Goal: Task Accomplishment & Management: Use online tool/utility

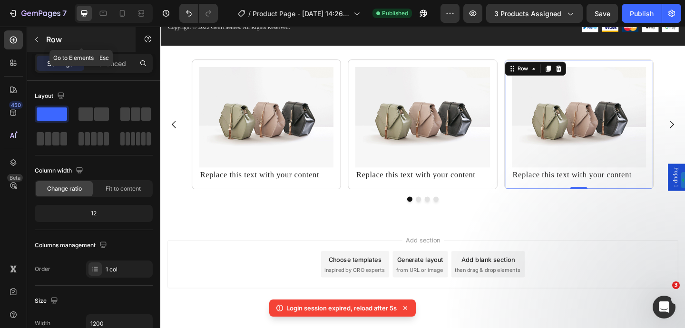
scroll to position [71, 0]
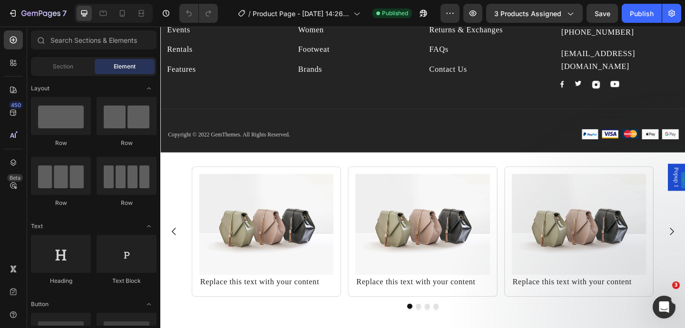
scroll to position [4227, 0]
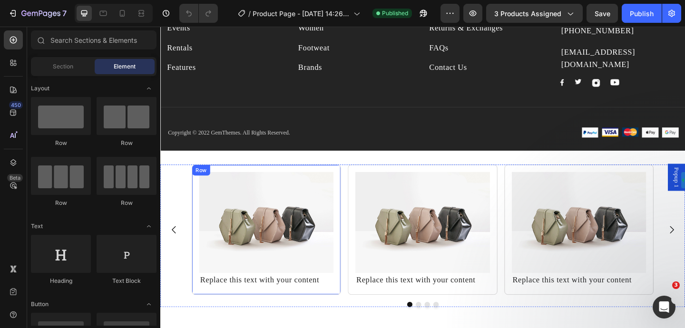
click at [201, 179] on div "Row" at bounding box center [205, 182] width 20 height 11
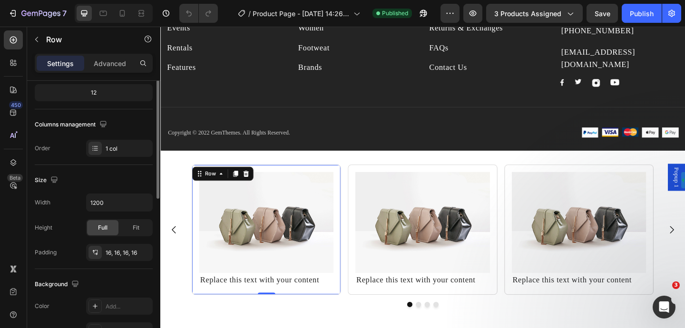
scroll to position [193, 0]
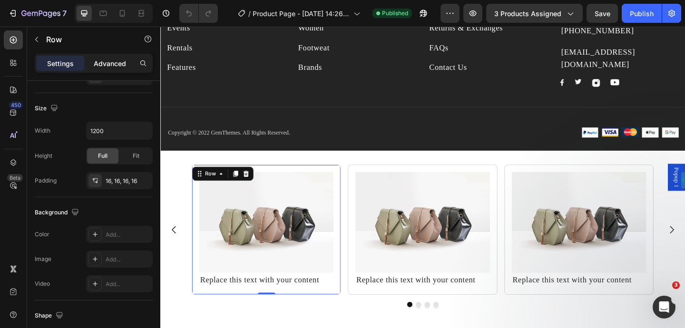
click at [116, 61] on p "Advanced" at bounding box center [110, 64] width 32 height 10
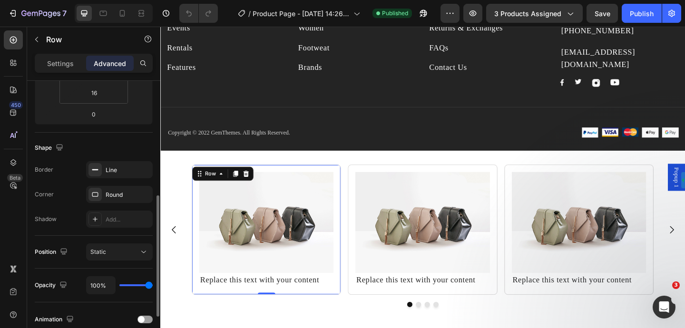
scroll to position [233, 0]
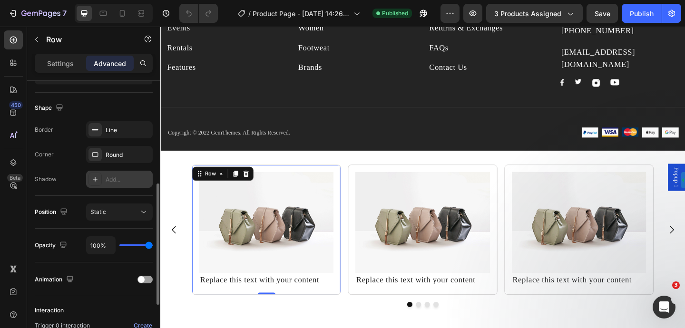
click at [111, 185] on div "Add..." at bounding box center [119, 179] width 67 height 17
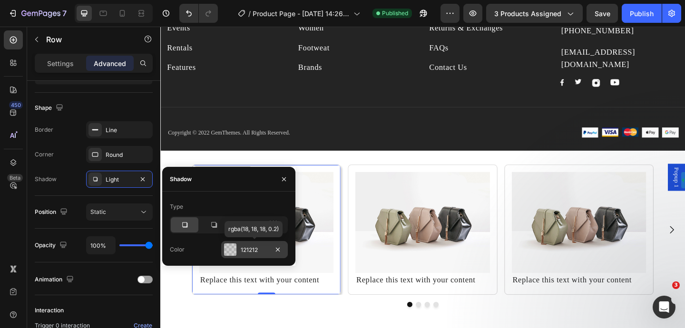
click at [244, 249] on div "121212" at bounding box center [255, 250] width 28 height 9
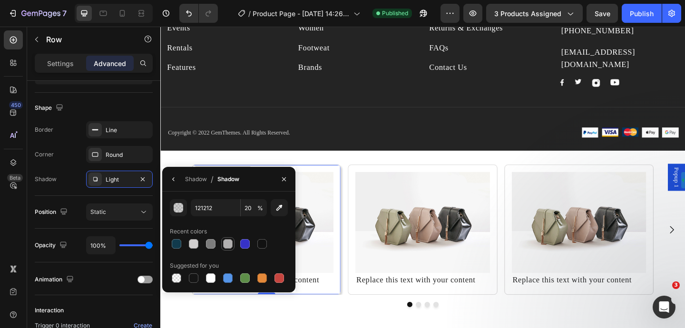
click at [228, 247] on div at bounding box center [228, 244] width 10 height 10
type input "B2B0B0"
type input "100"
click at [322, 328] on div at bounding box center [445, 329] width 571 height 6
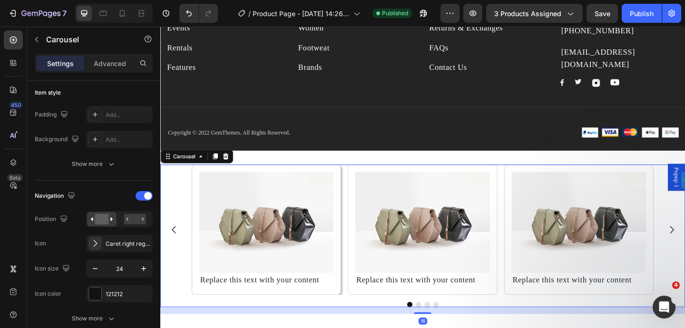
scroll to position [0, 0]
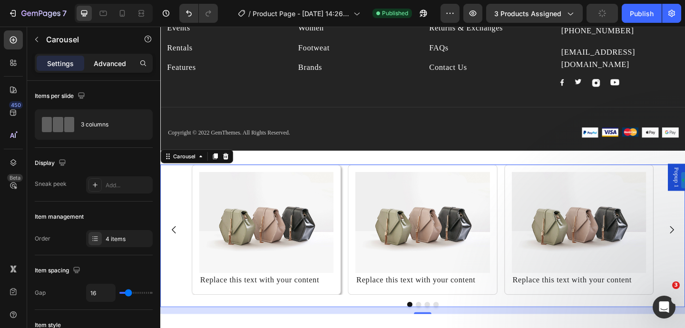
click at [109, 59] on p "Advanced" at bounding box center [110, 64] width 32 height 10
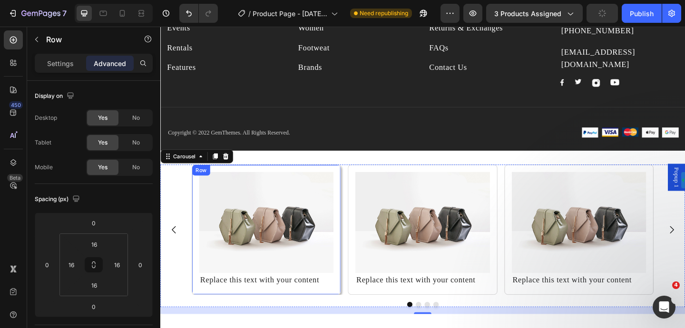
click at [197, 200] on div "Image Replace this text with your content Text Block Row" at bounding box center [276, 247] width 162 height 141
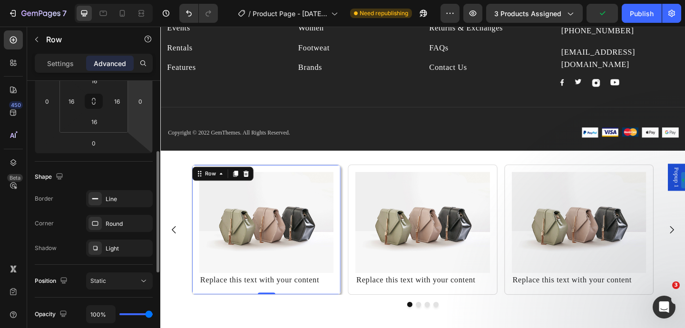
scroll to position [178, 0]
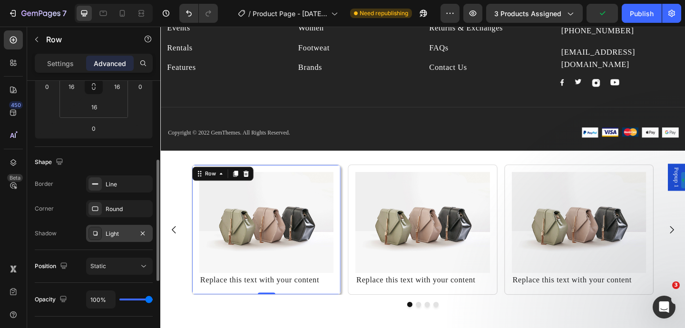
click at [122, 236] on div "Light" at bounding box center [120, 234] width 28 height 9
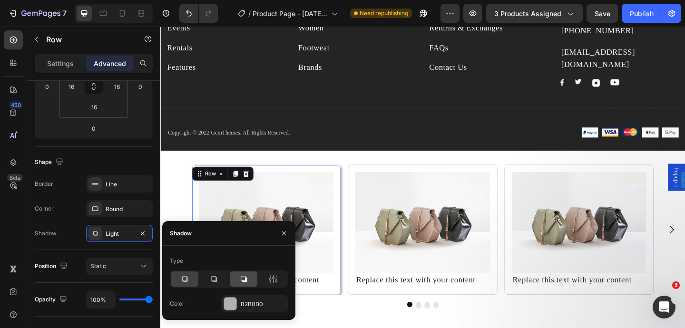
click at [249, 284] on div at bounding box center [244, 279] width 28 height 15
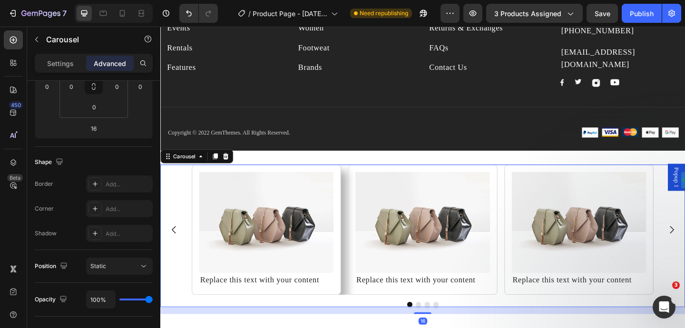
click at [357, 328] on div at bounding box center [445, 329] width 571 height 6
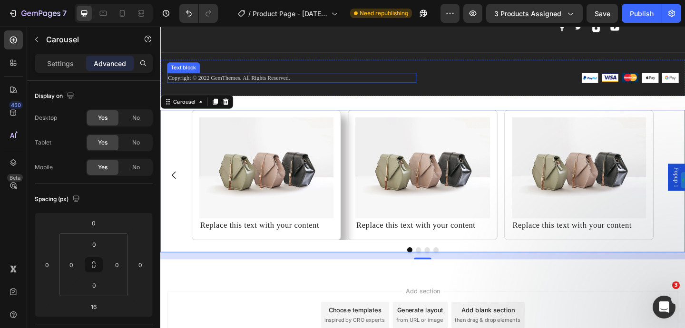
scroll to position [4291, 0]
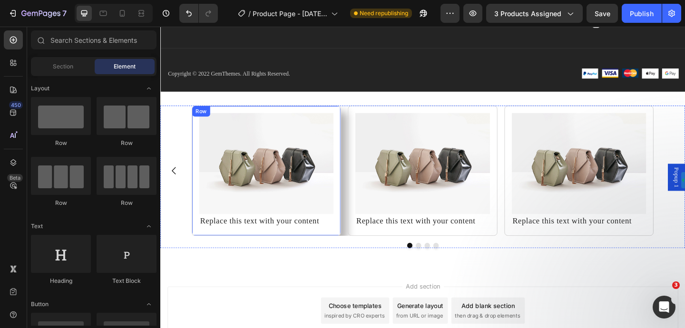
click at [198, 119] on div "Row" at bounding box center [205, 119] width 16 height 9
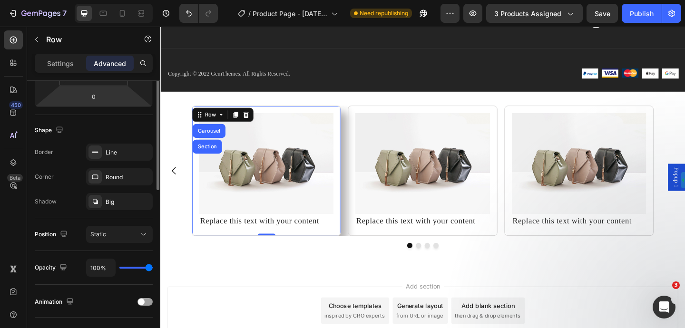
scroll to position [277, 0]
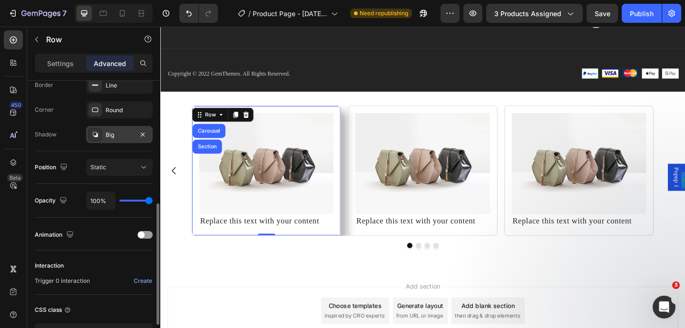
click at [122, 137] on div "Big" at bounding box center [120, 135] width 28 height 9
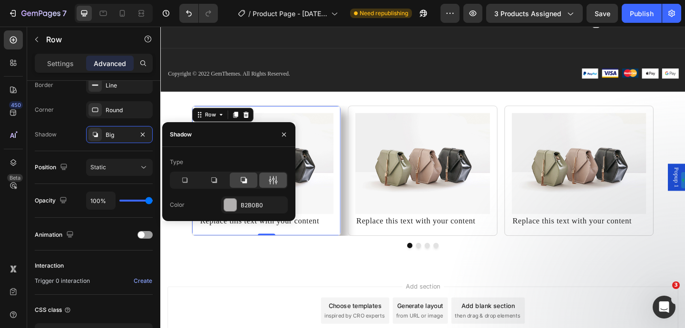
click at [269, 182] on icon at bounding box center [273, 181] width 10 height 10
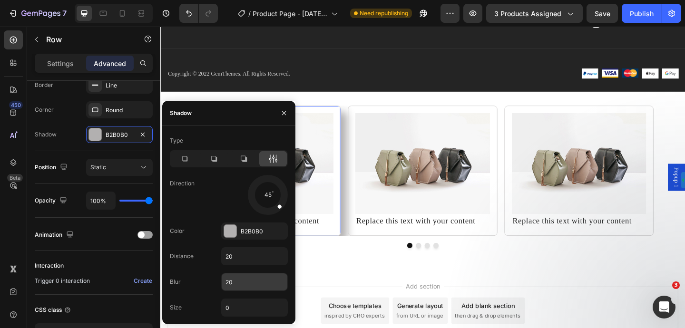
click at [251, 285] on input "20" at bounding box center [255, 282] width 66 height 17
click at [256, 256] on input "20" at bounding box center [255, 256] width 66 height 17
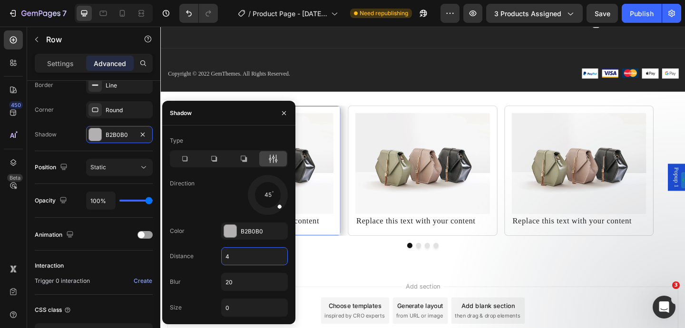
type input "40"
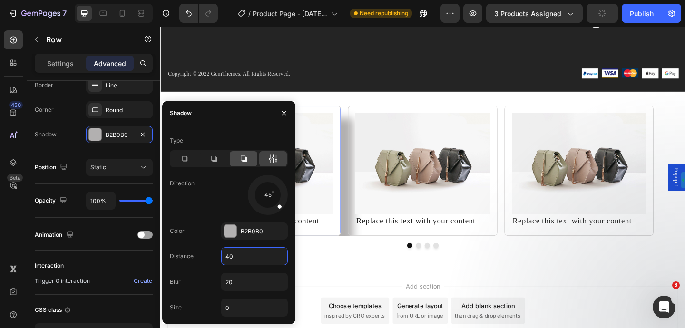
click at [249, 164] on div at bounding box center [244, 158] width 28 height 15
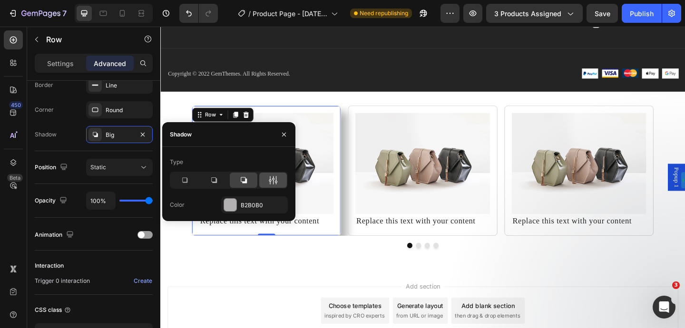
click at [269, 177] on icon at bounding box center [273, 181] width 10 height 10
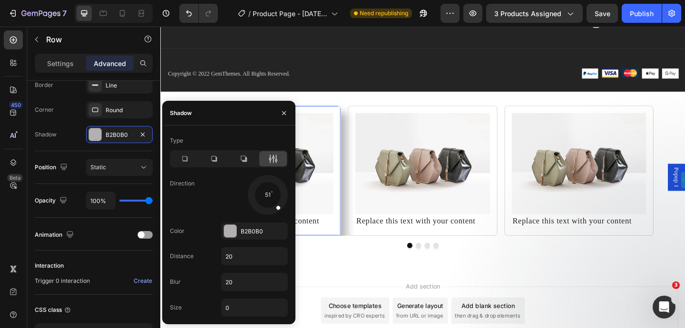
click at [281, 212] on div at bounding box center [267, 195] width 43 height 43
click at [283, 113] on icon "button" at bounding box center [284, 113] width 4 height 4
